Goal: Information Seeking & Learning: Learn about a topic

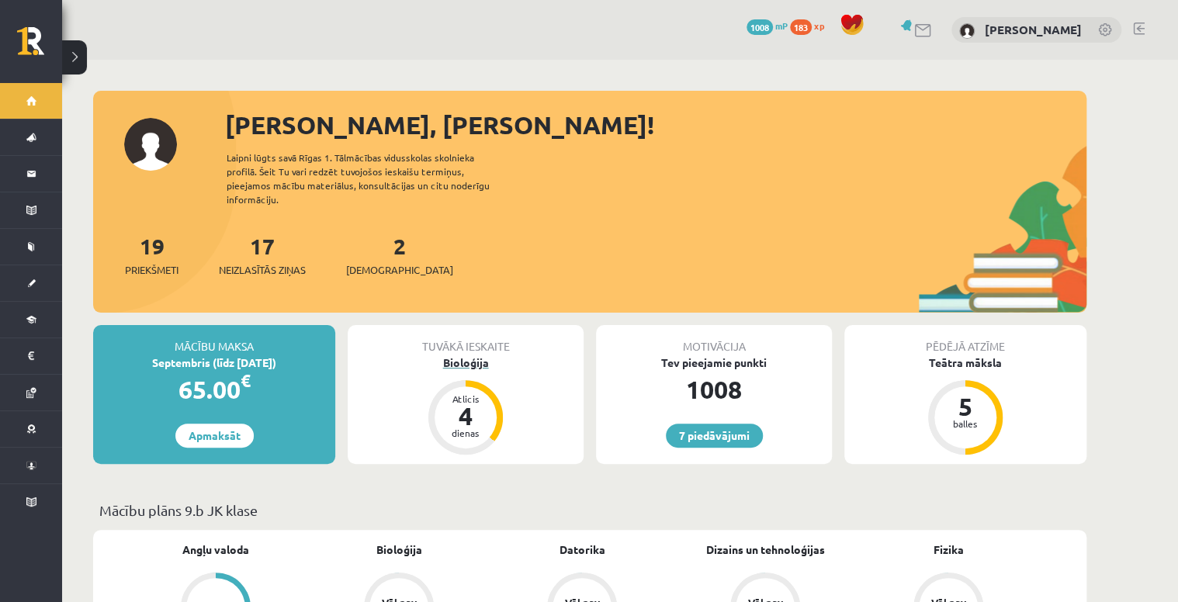
click at [461, 355] on div "Bioloģija" at bounding box center [466, 363] width 236 height 16
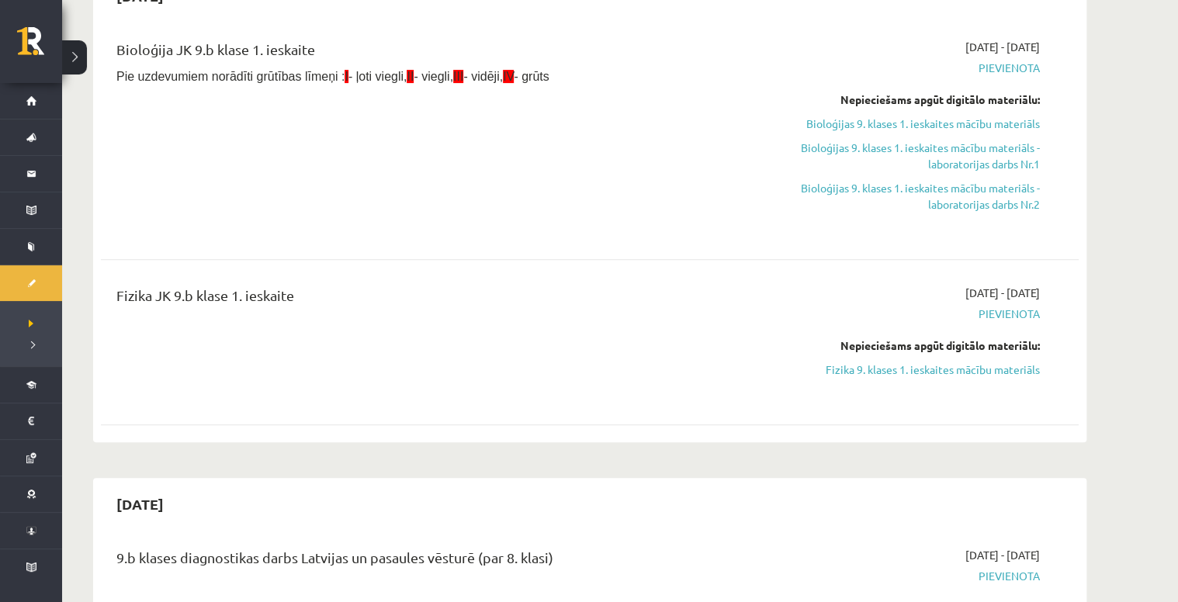
scroll to position [186, 0]
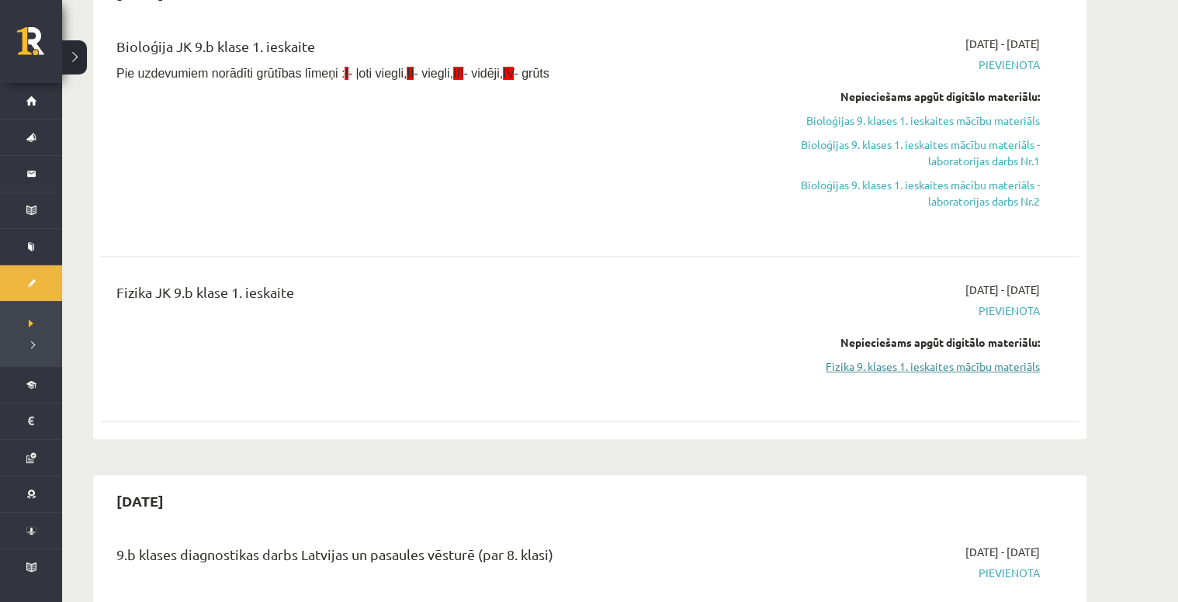
click at [872, 371] on link "Fizika 9. klases 1. ieskaites mācību materiāls" at bounding box center [893, 366] width 292 height 16
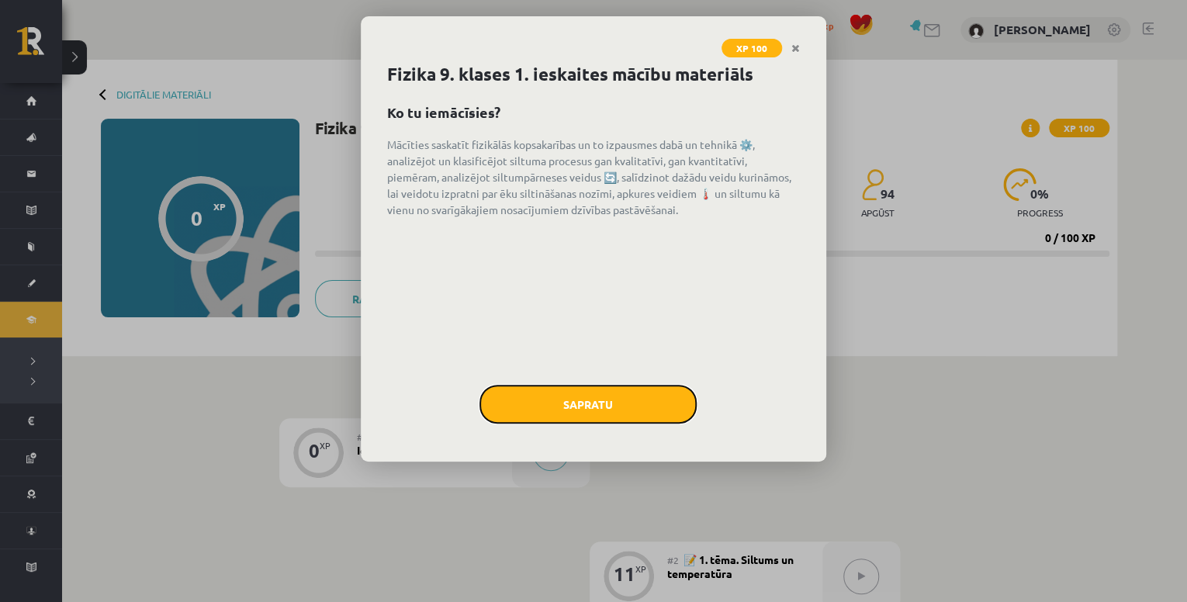
click at [613, 391] on button "Sapratu" at bounding box center [587, 404] width 217 height 39
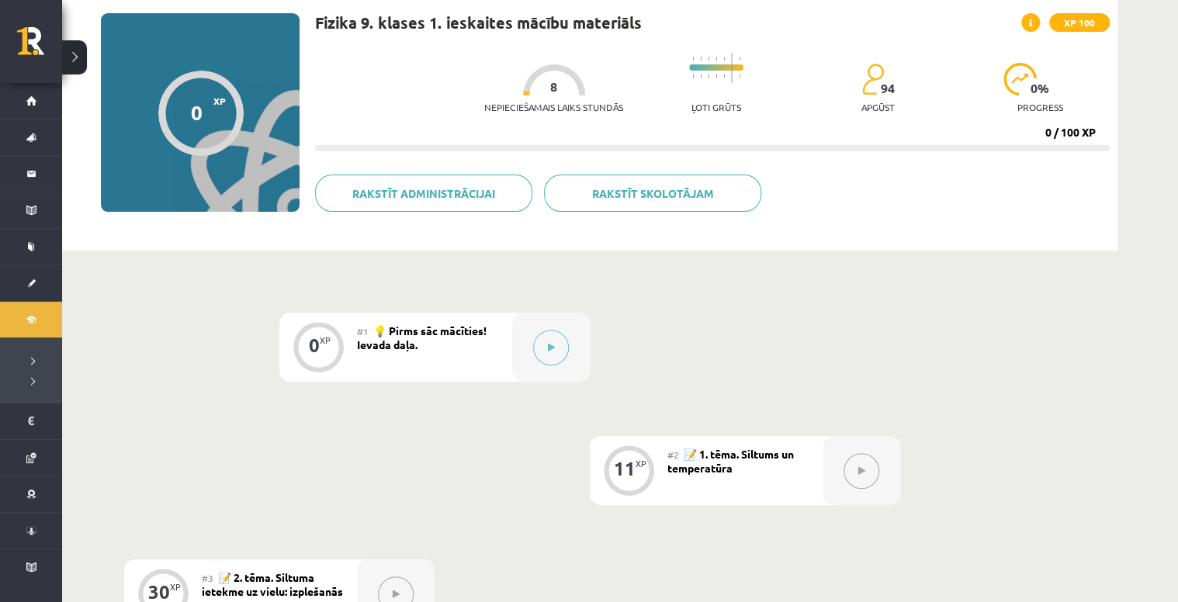
scroll to position [25, 0]
